Goal: Information Seeking & Learning: Learn about a topic

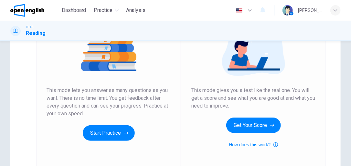
scroll to position [91, 0]
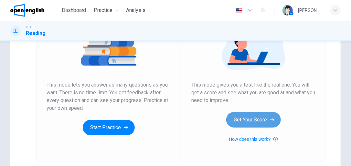
click at [264, 118] on button "Get Your Score" at bounding box center [253, 120] width 55 height 16
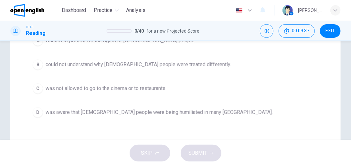
scroll to position [119, 0]
click at [38, 113] on div "D" at bounding box center [38, 112] width 10 height 10
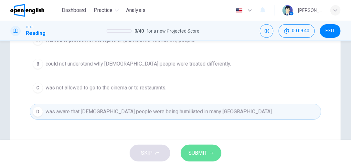
click at [208, 157] on button "SUBMIT" at bounding box center [201, 153] width 41 height 17
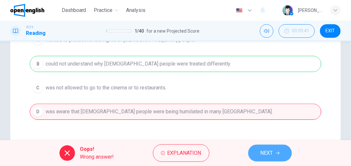
click at [269, 158] on button "NEXT" at bounding box center [270, 153] width 44 height 17
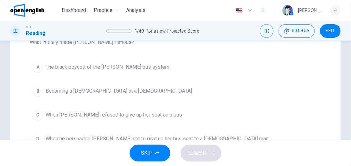
scroll to position [93, 0]
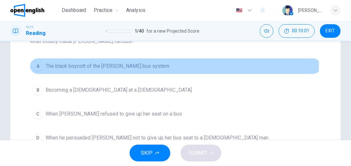
click at [38, 65] on div "A" at bounding box center [38, 66] width 10 height 10
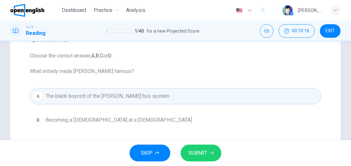
scroll to position [84, 0]
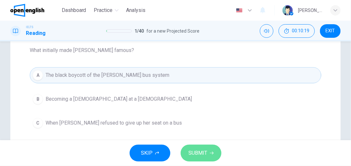
click at [203, 154] on span "SUBMIT" at bounding box center [198, 153] width 19 height 9
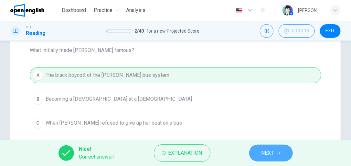
click at [272, 155] on span "NEXT" at bounding box center [268, 153] width 13 height 9
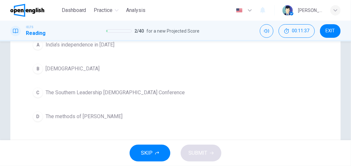
scroll to position [114, 0]
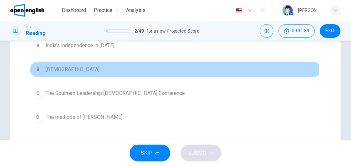
click at [42, 71] on div "B" at bounding box center [38, 69] width 10 height 10
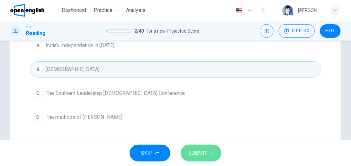
click at [198, 158] on button "SUBMIT" at bounding box center [201, 153] width 41 height 17
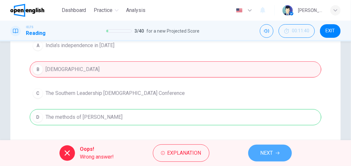
click at [283, 155] on button "NEXT" at bounding box center [270, 153] width 44 height 17
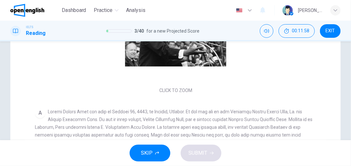
scroll to position [111, 0]
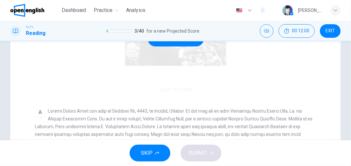
click at [180, 89] on div "Click to Zoom" at bounding box center [176, 39] width 282 height 112
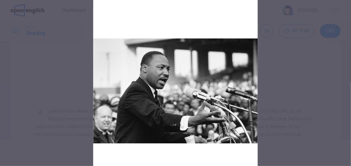
click at [191, 149] on img at bounding box center [175, 91] width 165 height 172
click at [202, 55] on img at bounding box center [175, 91] width 165 height 172
click at [206, 16] on img at bounding box center [175, 91] width 165 height 172
click at [175, 98] on img at bounding box center [175, 91] width 165 height 172
click at [43, 50] on div at bounding box center [175, 83] width 351 height 166
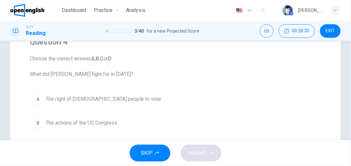
scroll to position [64, 0]
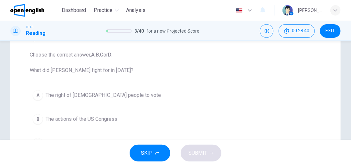
click at [38, 96] on div "A" at bounding box center [38, 95] width 10 height 10
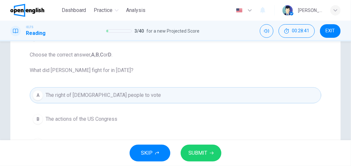
click at [197, 156] on span "SUBMIT" at bounding box center [198, 153] width 19 height 9
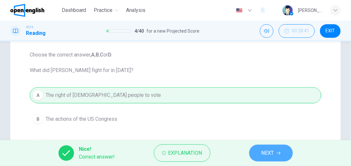
click at [267, 157] on span "NEXT" at bounding box center [268, 153] width 13 height 9
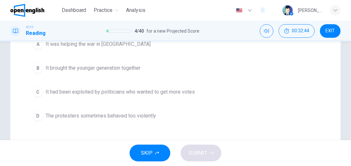
scroll to position [116, 0]
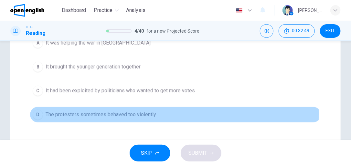
click at [37, 114] on div "D" at bounding box center [38, 115] width 10 height 10
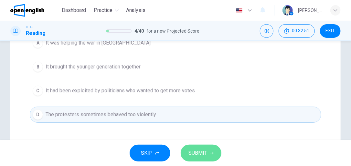
click at [208, 154] on button "SUBMIT" at bounding box center [201, 153] width 41 height 17
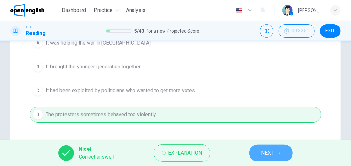
click at [269, 156] on span "NEXT" at bounding box center [268, 153] width 13 height 9
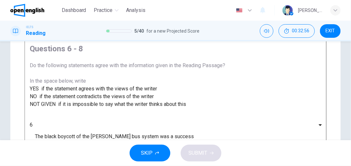
scroll to position [51, 0]
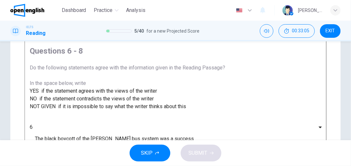
click at [333, 32] on span "EXIT" at bounding box center [330, 30] width 9 height 5
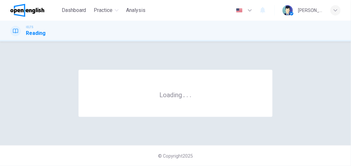
scroll to position [0, 0]
